Goal: Task Accomplishment & Management: Use online tool/utility

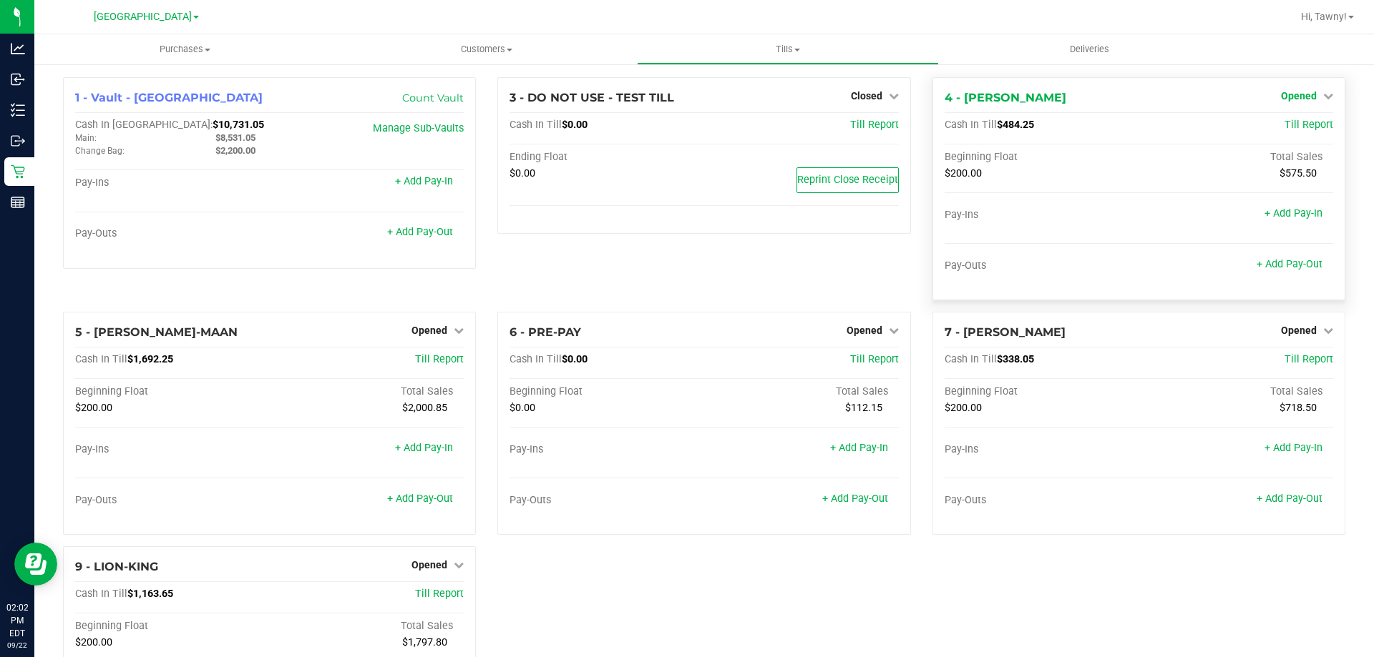
click at [1293, 98] on span "Opened" at bounding box center [1299, 95] width 36 height 11
click at [1281, 124] on link "Close Till" at bounding box center [1300, 125] width 39 height 11
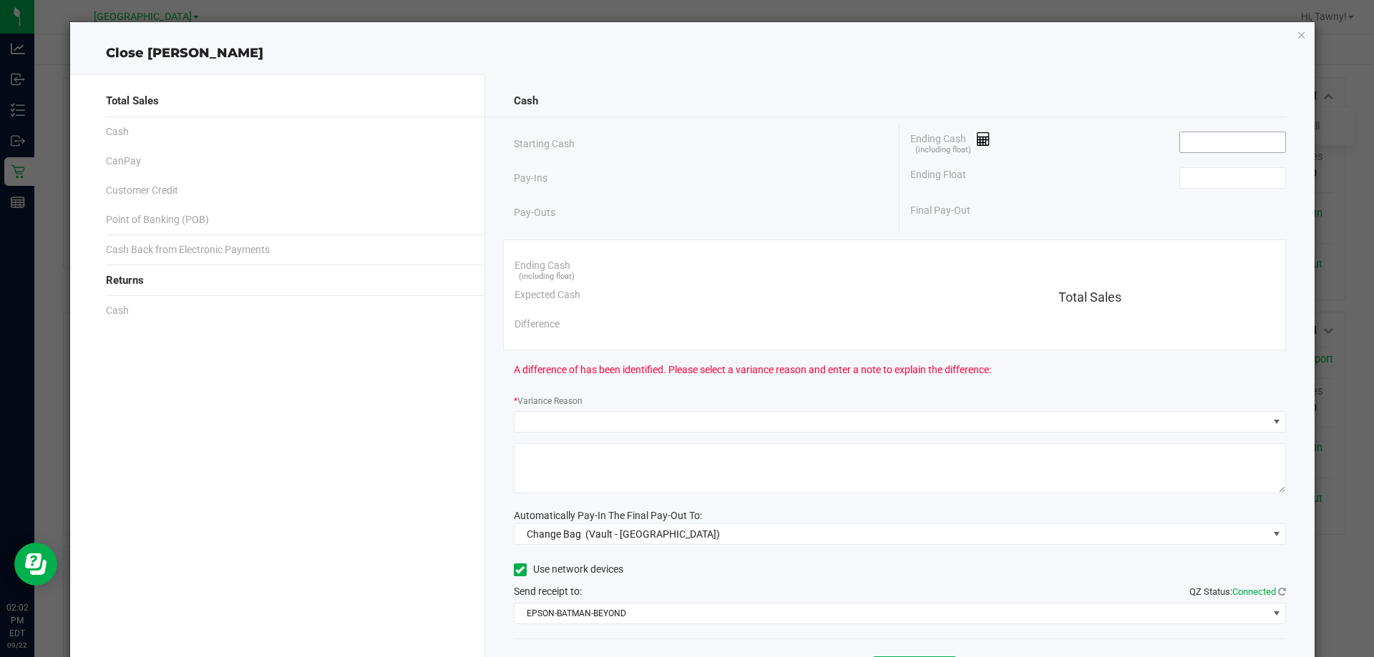
click at [1201, 148] on input at bounding box center [1232, 142] width 105 height 20
type input "$484.25"
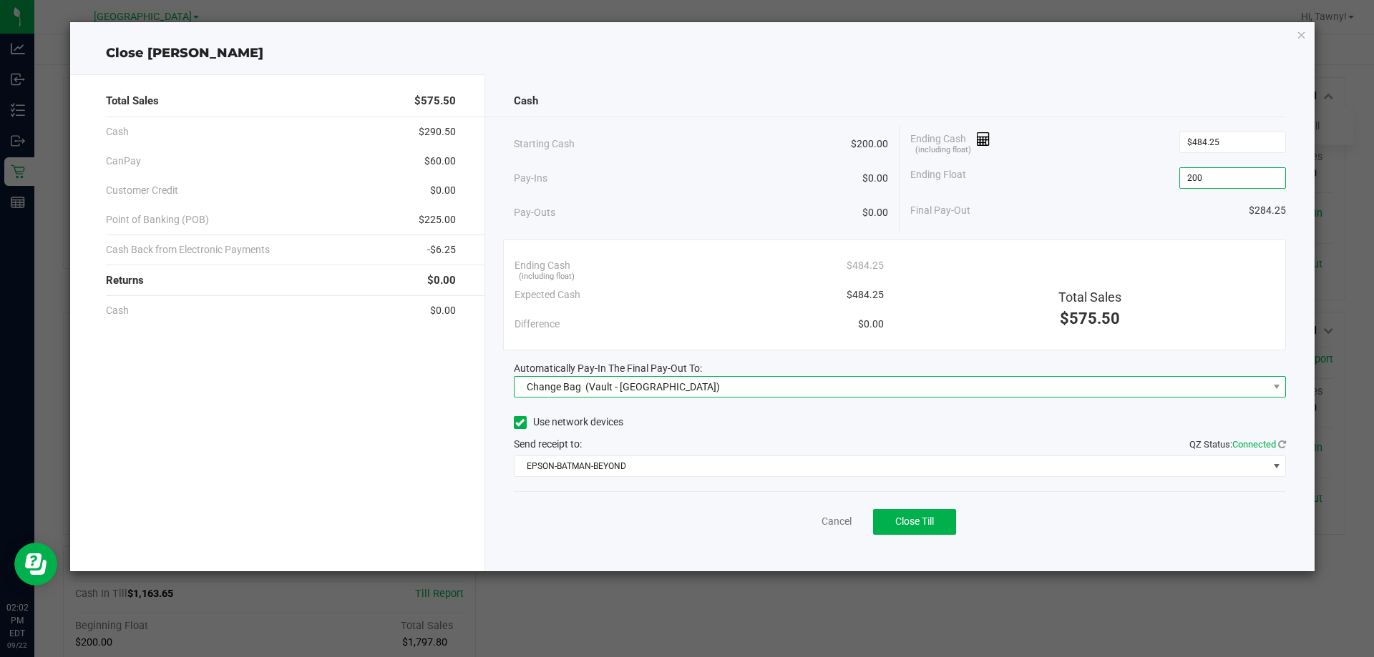
type input "$200.00"
click at [612, 391] on span "(Vault - [GEOGRAPHIC_DATA])" at bounding box center [652, 386] width 134 height 11
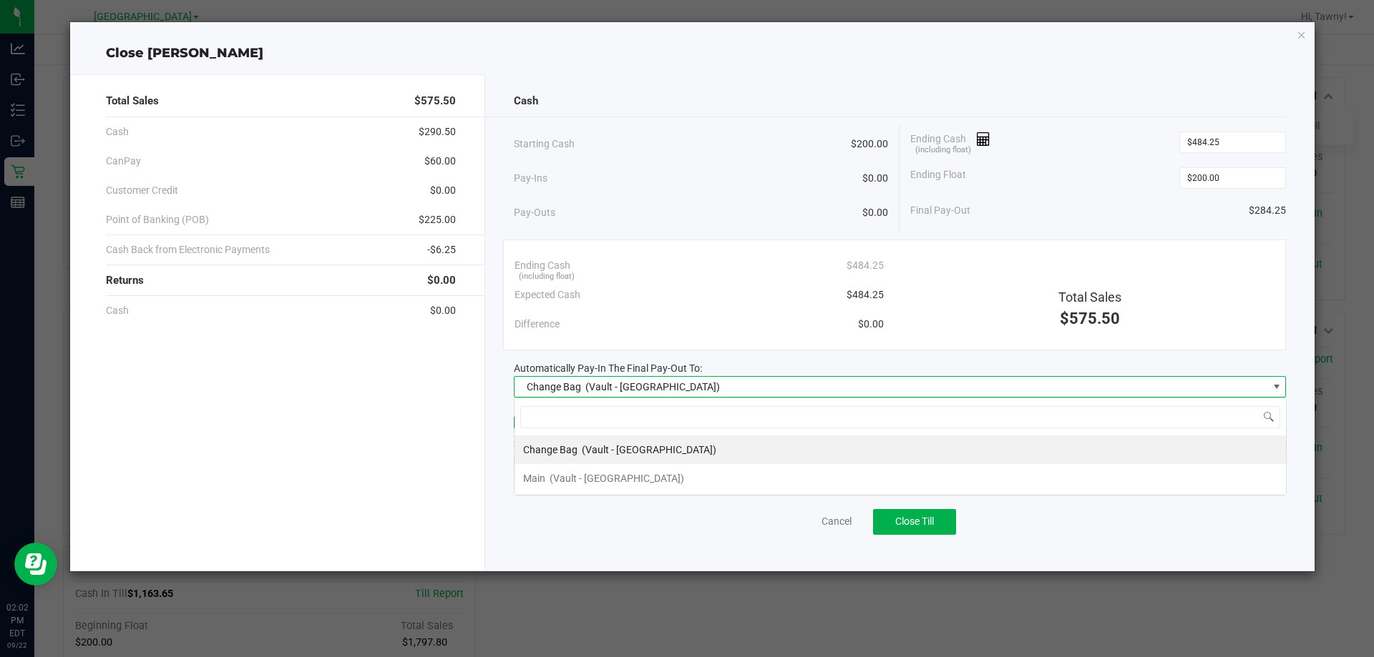
scroll to position [21, 772]
click at [564, 461] on div "Change Bag (Vault - [GEOGRAPHIC_DATA])" at bounding box center [619, 450] width 193 height 26
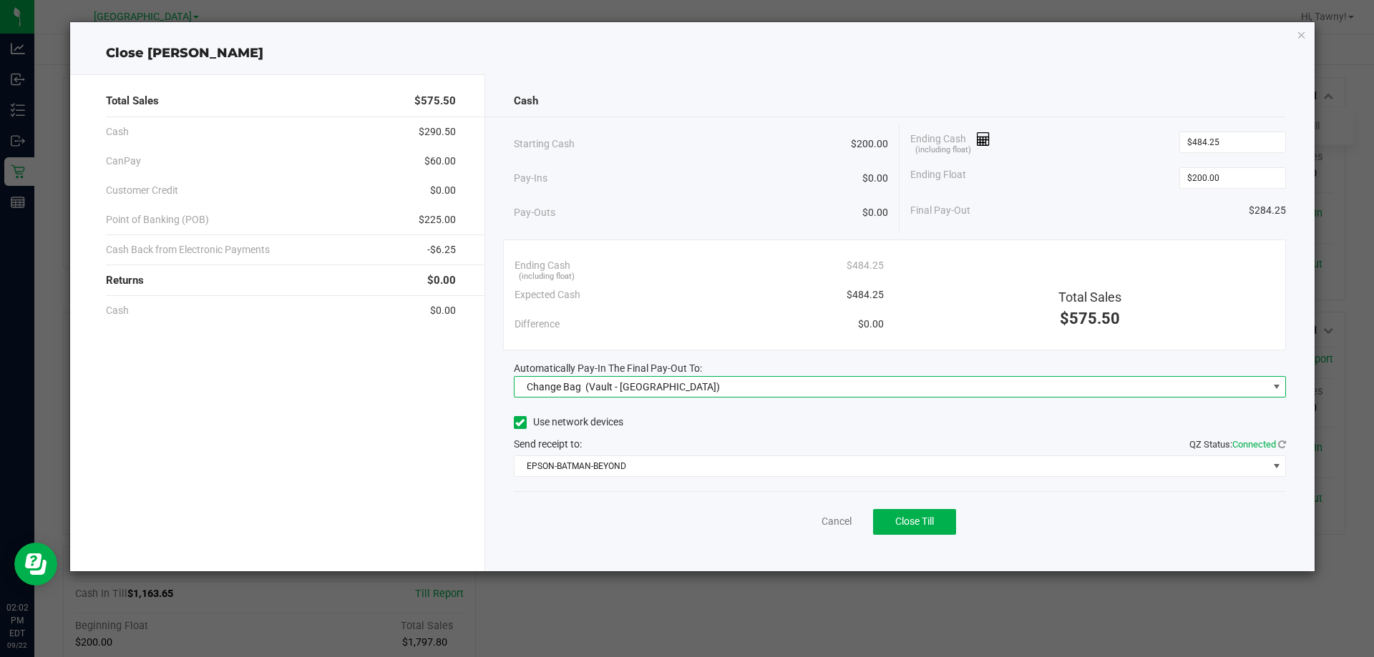
click at [632, 383] on span "(Vault - [GEOGRAPHIC_DATA])" at bounding box center [652, 386] width 134 height 11
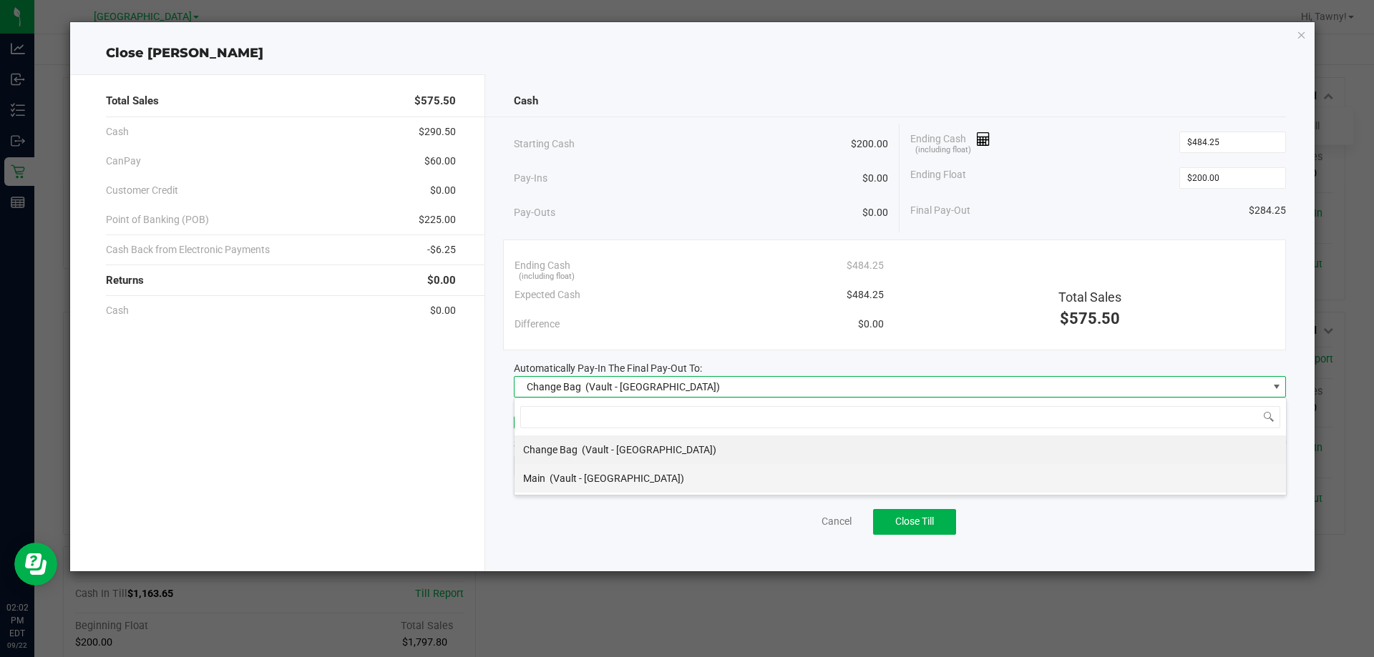
click at [582, 480] on span "(Vault - [GEOGRAPHIC_DATA])" at bounding box center [616, 478] width 134 height 11
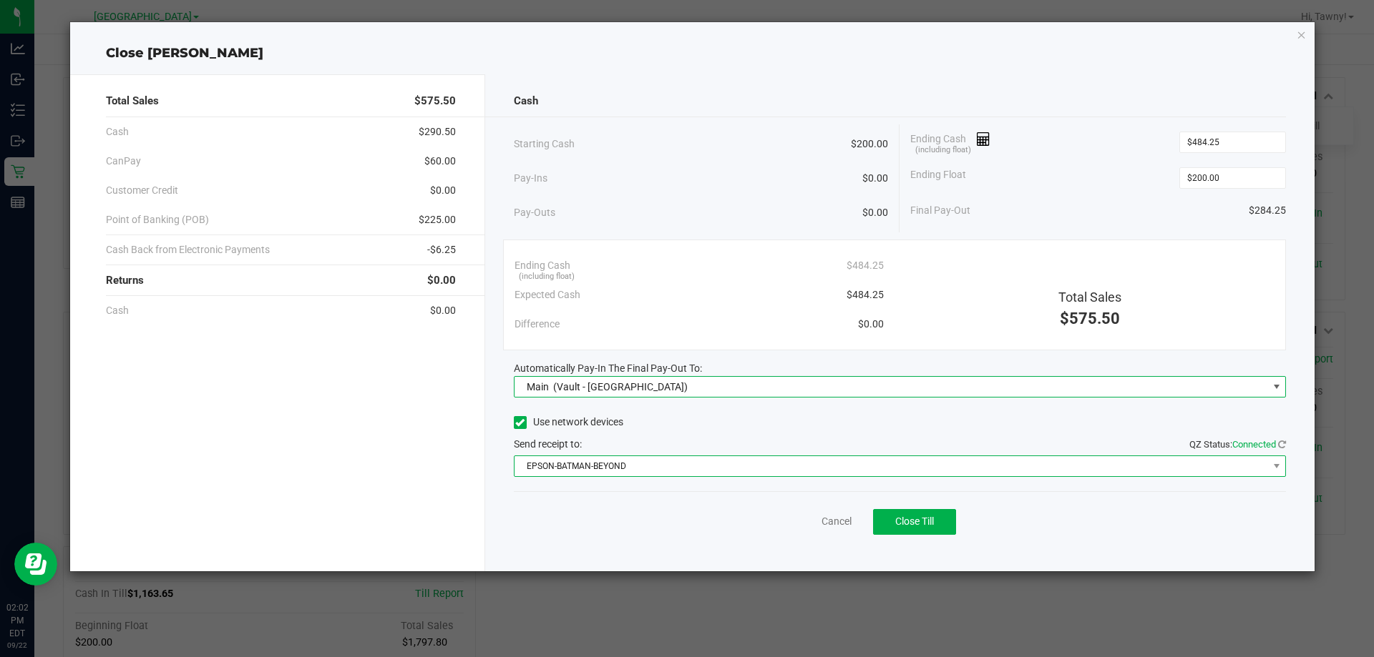
click at [625, 472] on span "EPSON-BATMAN-BEYOND" at bounding box center [890, 466] width 753 height 20
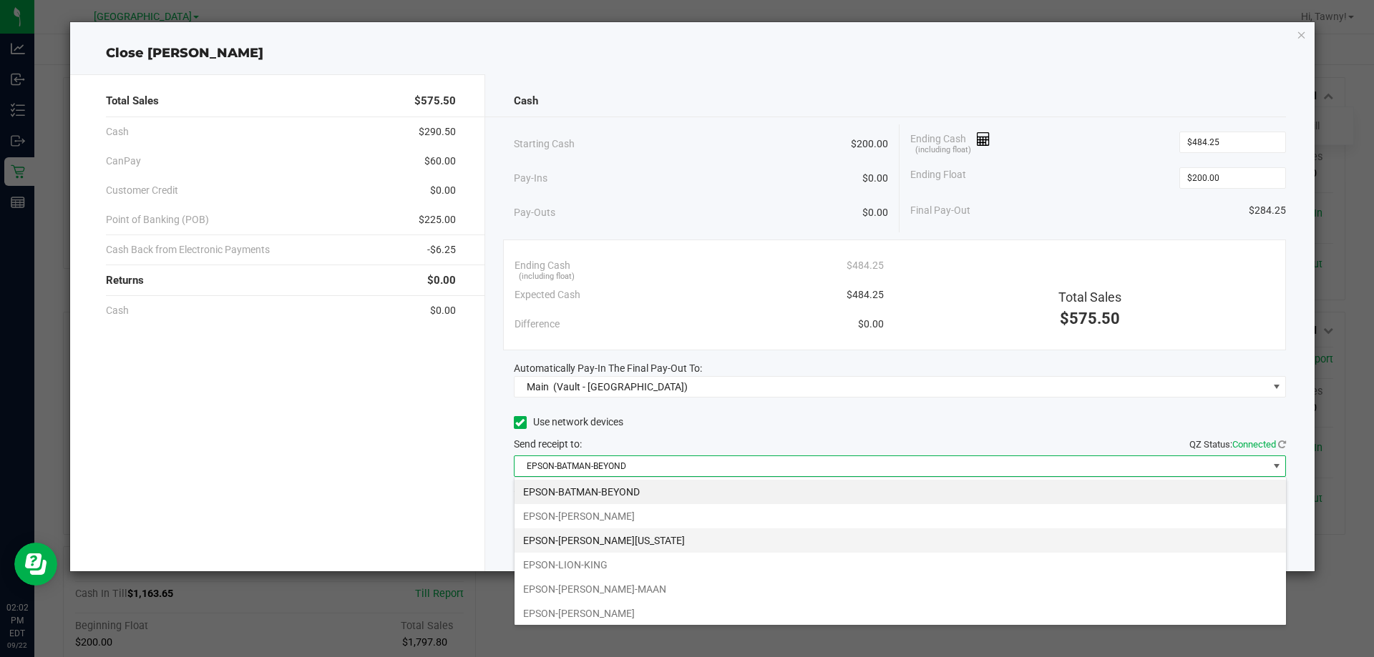
click at [620, 542] on li "EPSON-[PERSON_NAME][US_STATE]" at bounding box center [899, 541] width 771 height 24
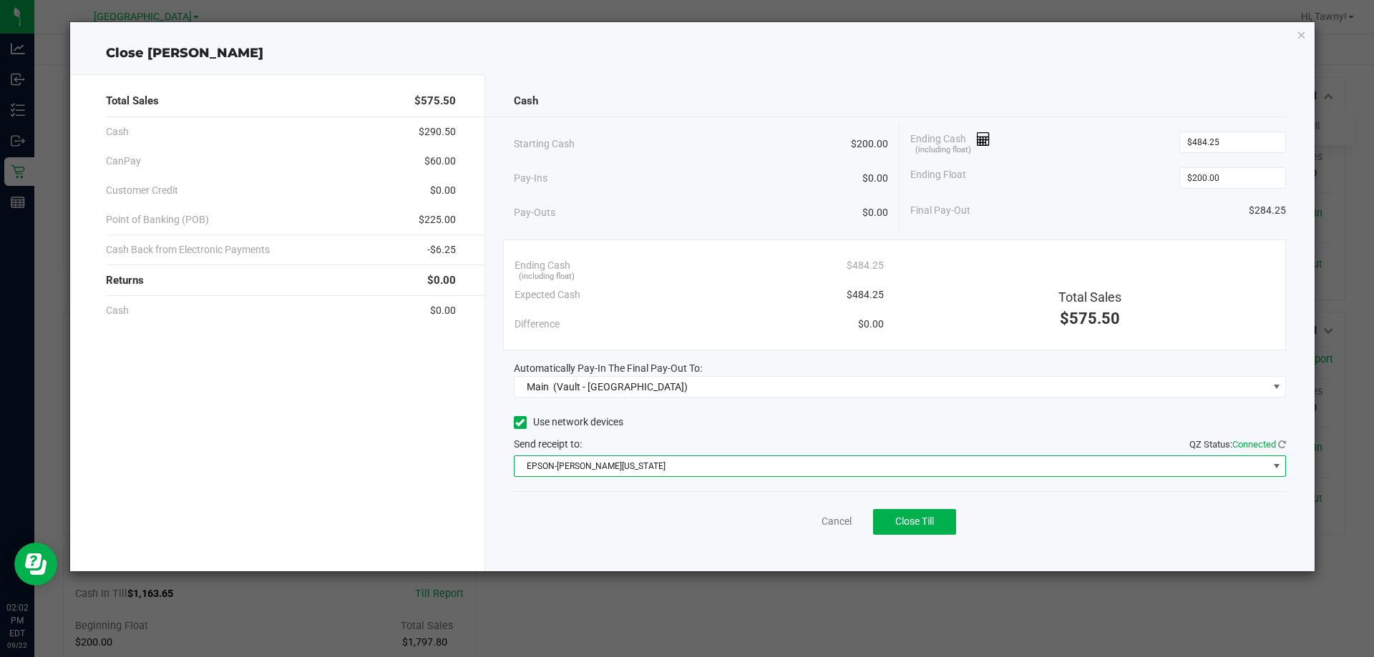
click at [929, 536] on div "Cancel Close Till" at bounding box center [900, 518] width 773 height 55
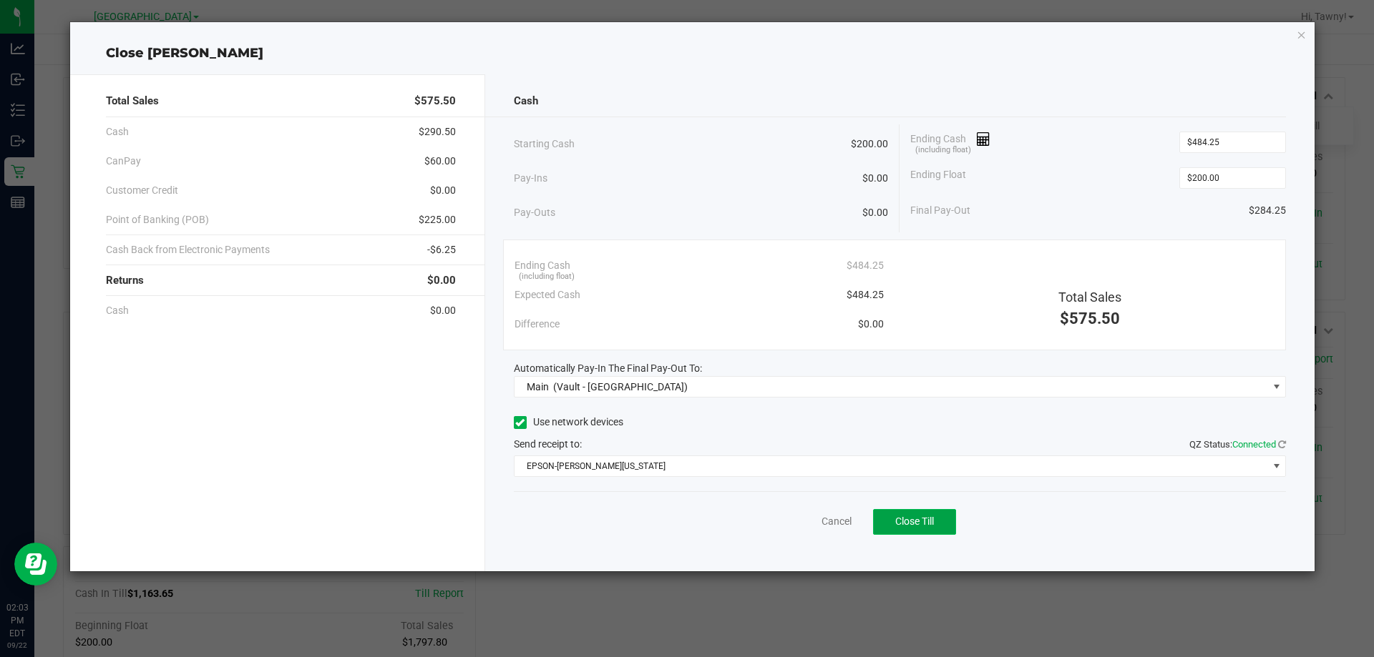
click at [931, 532] on button "Close Till" at bounding box center [914, 522] width 83 height 26
